Goal: Information Seeking & Learning: Check status

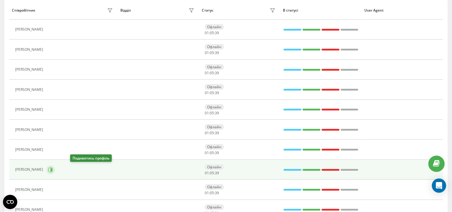
click at [53, 169] on icon at bounding box center [50, 170] width 5 height 5
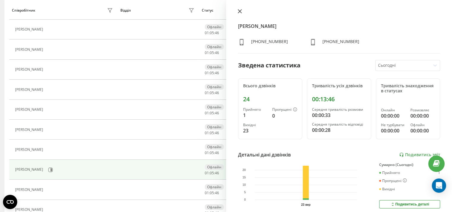
click at [240, 12] on icon at bounding box center [240, 12] width 4 height 4
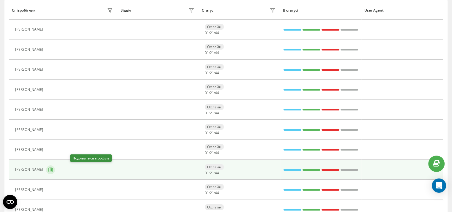
click at [53, 171] on icon at bounding box center [50, 170] width 5 height 5
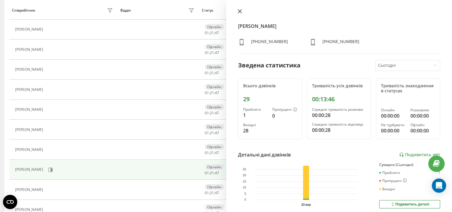
click at [240, 11] on icon at bounding box center [240, 11] width 4 height 4
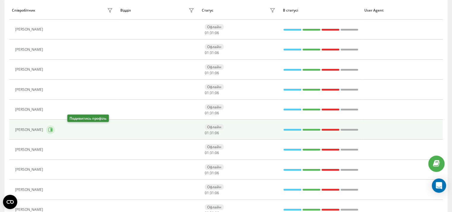
click at [52, 129] on icon at bounding box center [51, 129] width 1 height 3
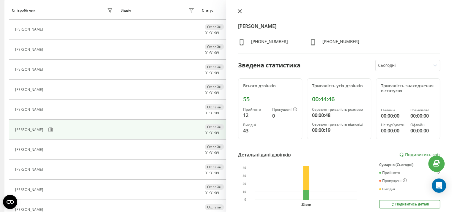
drag, startPoint x: 239, startPoint y: 12, endPoint x: 196, endPoint y: 46, distance: 54.9
click at [239, 12] on icon at bounding box center [240, 12] width 4 height 4
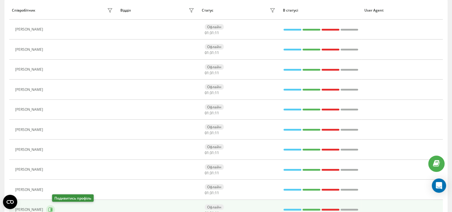
click at [52, 209] on icon at bounding box center [51, 209] width 1 height 3
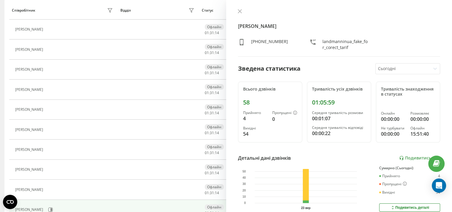
drag, startPoint x: 241, startPoint y: 9, endPoint x: 235, endPoint y: 15, distance: 8.2
click at [240, 9] on icon at bounding box center [240, 11] width 4 height 4
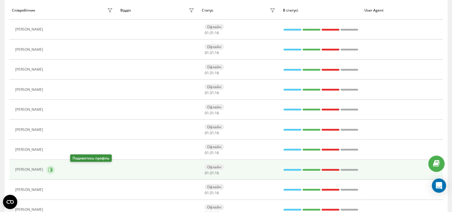
click at [53, 169] on icon at bounding box center [50, 170] width 5 height 5
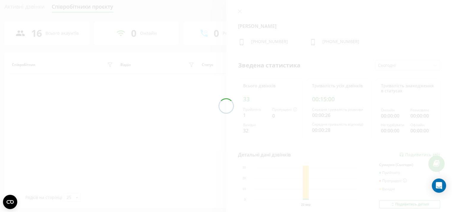
scroll to position [75, 0]
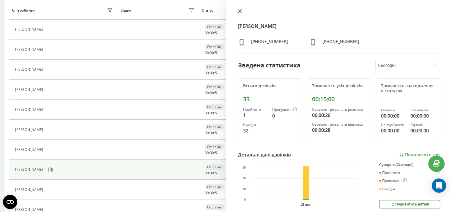
click at [240, 10] on icon at bounding box center [240, 11] width 4 height 4
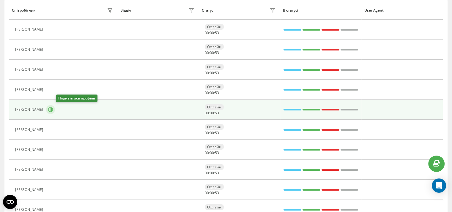
click at [55, 113] on button at bounding box center [50, 109] width 9 height 9
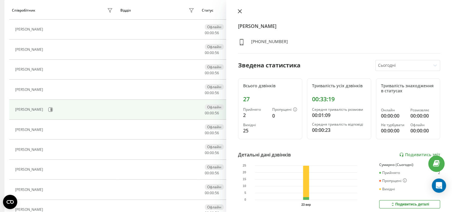
click at [239, 10] on icon at bounding box center [240, 11] width 4 height 4
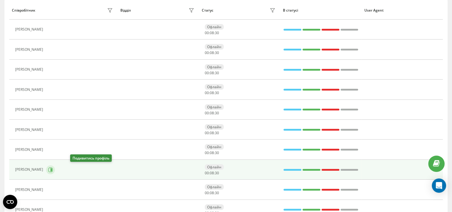
click at [53, 168] on icon at bounding box center [50, 170] width 4 height 4
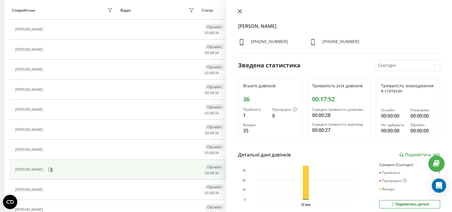
click at [240, 11] on icon at bounding box center [240, 12] width 4 height 4
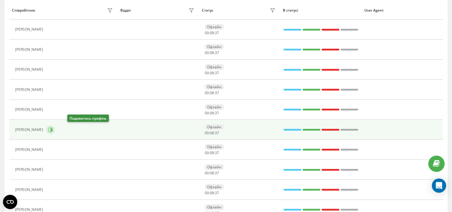
click at [55, 130] on button at bounding box center [50, 129] width 9 height 9
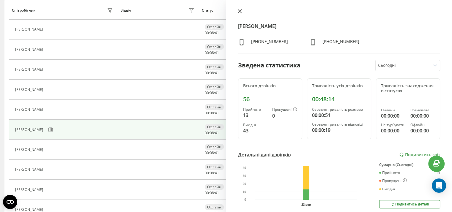
click at [238, 11] on icon at bounding box center [240, 11] width 4 height 4
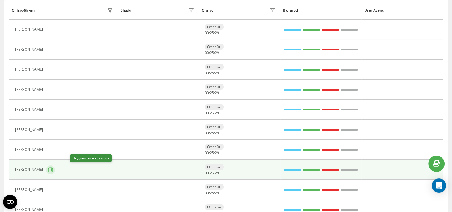
click at [52, 169] on icon at bounding box center [51, 169] width 1 height 3
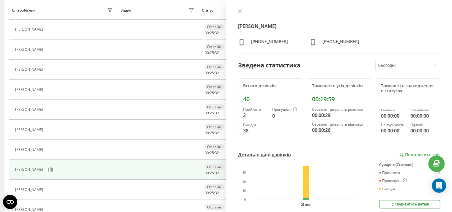
click at [239, 11] on icon at bounding box center [240, 11] width 4 height 4
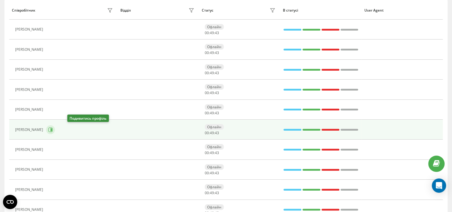
click at [53, 130] on icon at bounding box center [50, 130] width 5 height 5
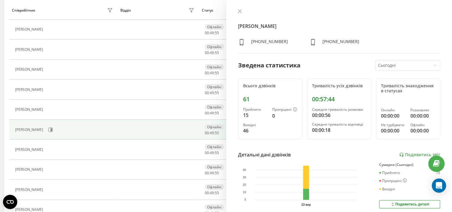
click at [241, 12] on icon at bounding box center [240, 11] width 4 height 4
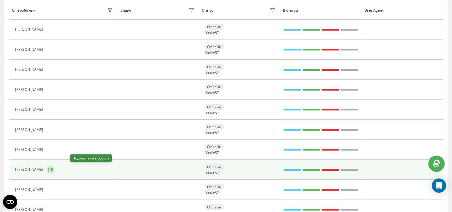
click at [53, 169] on icon at bounding box center [50, 170] width 5 height 5
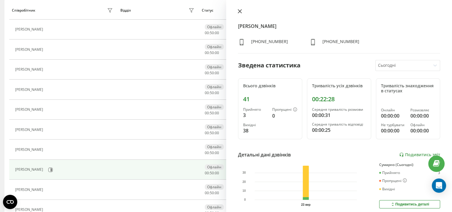
drag, startPoint x: 239, startPoint y: 12, endPoint x: 242, endPoint y: 4, distance: 8.5
click at [239, 12] on icon at bounding box center [240, 11] width 4 height 4
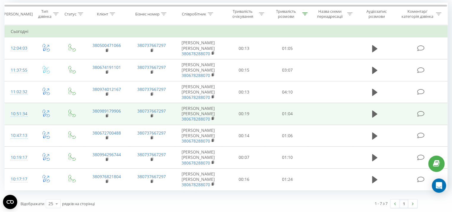
scroll to position [51, 0]
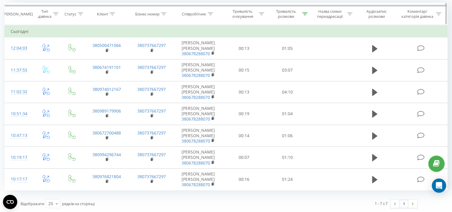
drag, startPoint x: 304, startPoint y: 13, endPoint x: 304, endPoint y: 19, distance: 5.7
click at [304, 13] on icon at bounding box center [304, 13] width 5 height 3
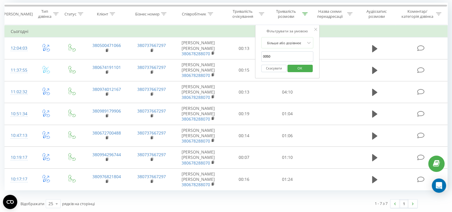
click at [295, 67] on span "OK" at bounding box center [300, 68] width 17 height 9
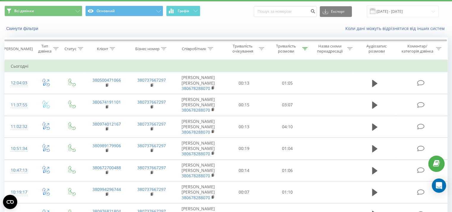
scroll to position [0, 0]
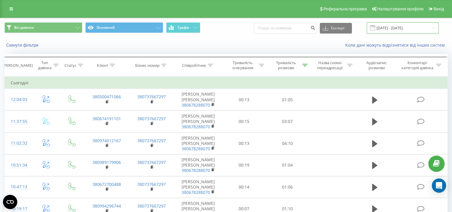
click at [391, 29] on input "23.09.2025 - 23.09.2025" at bounding box center [403, 28] width 72 height 12
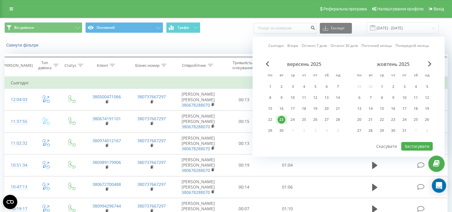
click at [372, 46] on link "Поточний місяць" at bounding box center [376, 46] width 31 height 6
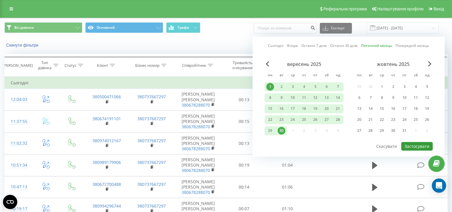
click at [410, 142] on button "Застосувати" at bounding box center [417, 146] width 32 height 9
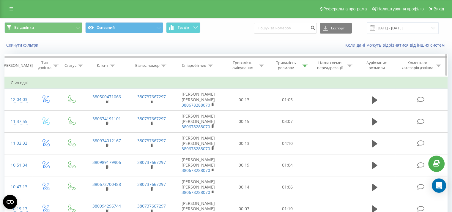
click at [302, 65] on icon at bounding box center [304, 65] width 5 height 3
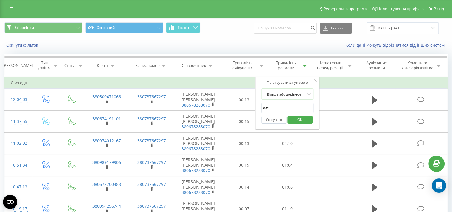
click at [295, 121] on span "OK" at bounding box center [300, 119] width 17 height 9
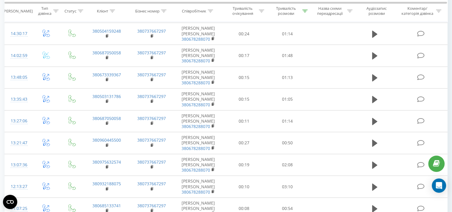
scroll to position [456, 0]
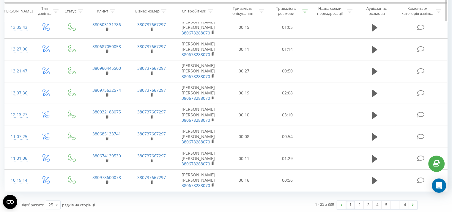
click at [306, 11] on icon at bounding box center [304, 11] width 5 height 3
click at [297, 66] on span "OK" at bounding box center [300, 65] width 17 height 9
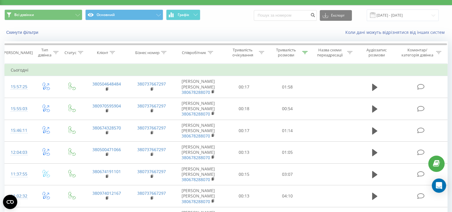
scroll to position [0, 0]
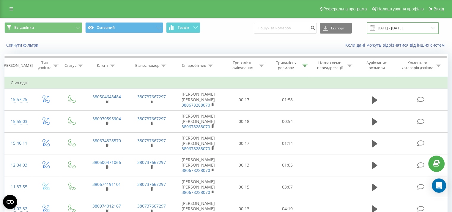
click at [387, 29] on input "01.09.2025 - 30.09.2025" at bounding box center [403, 28] width 72 height 12
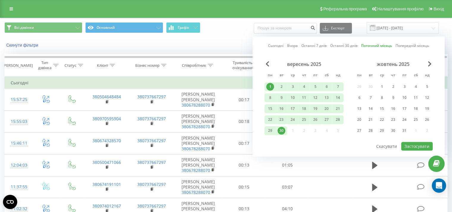
click at [276, 44] on link "Сьогодні" at bounding box center [275, 46] width 15 height 6
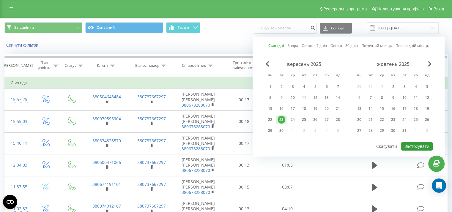
click at [417, 145] on button "Застосувати" at bounding box center [417, 146] width 32 height 9
type input "23.09.2025 - 23.09.2025"
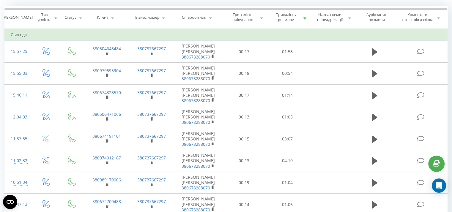
scroll to position [117, 0]
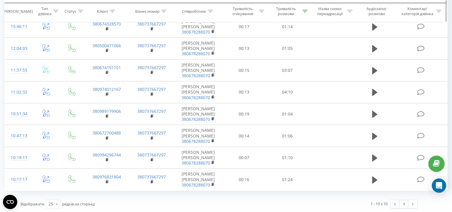
click at [304, 10] on icon at bounding box center [304, 11] width 5 height 3
click at [292, 64] on span "OK" at bounding box center [300, 65] width 17 height 9
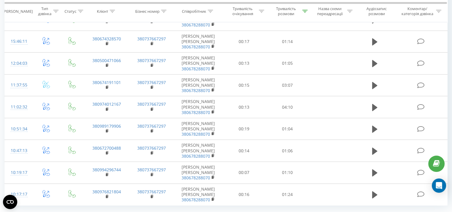
scroll to position [161, 0]
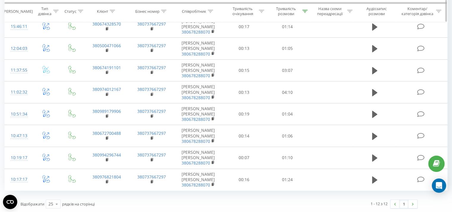
click at [303, 10] on icon at bounding box center [304, 11] width 5 height 3
click at [295, 64] on span "OK" at bounding box center [300, 65] width 17 height 9
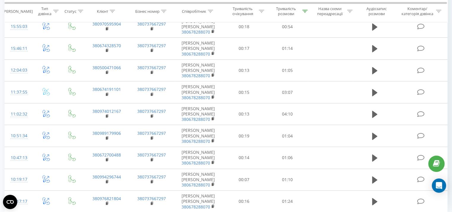
scroll to position [182, 0]
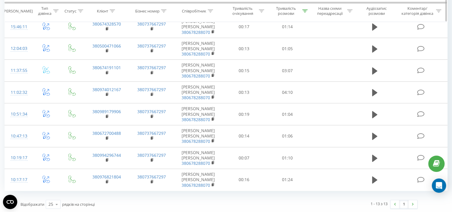
click at [305, 11] on icon at bounding box center [304, 11] width 5 height 3
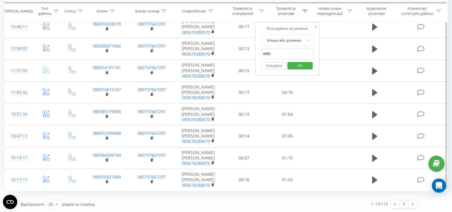
click at [301, 63] on span "OK" at bounding box center [300, 65] width 17 height 9
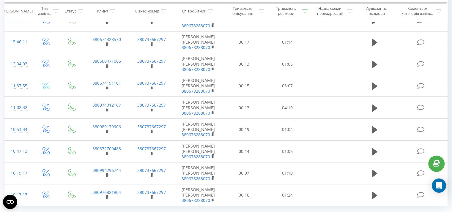
scroll to position [204, 0]
